Goal: Information Seeking & Learning: Learn about a topic

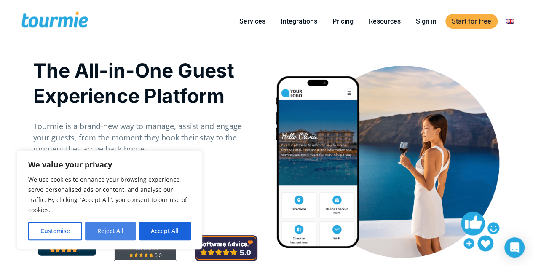
click at [105, 227] on button "Reject All" at bounding box center [110, 230] width 50 height 19
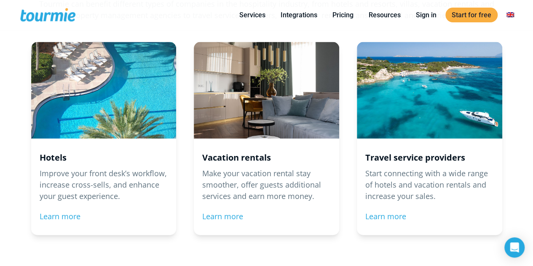
scroll to position [875, 0]
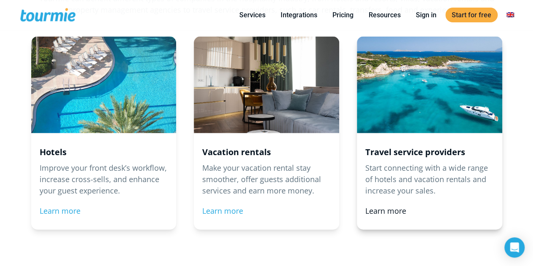
click at [383, 209] on link "Learn more" at bounding box center [385, 210] width 41 height 10
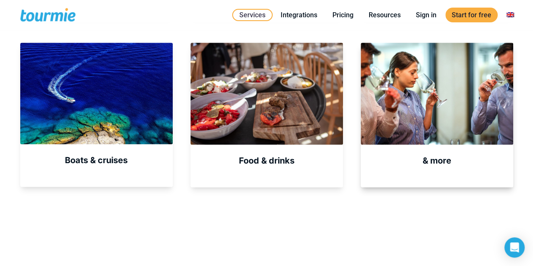
scroll to position [480, 0]
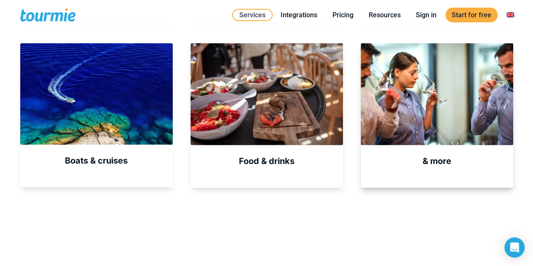
click at [439, 128] on div at bounding box center [436, 93] width 152 height 101
click at [109, 144] on div "Boats & cruises" at bounding box center [96, 115] width 152 height 144
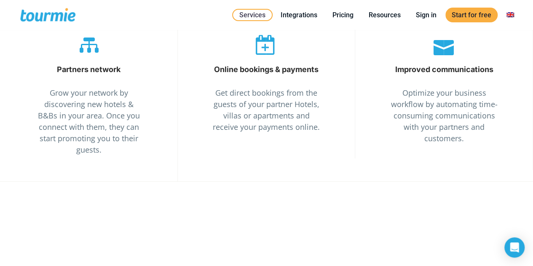
scroll to position [1405, 0]
